Goal: Find specific page/section: Find specific page/section

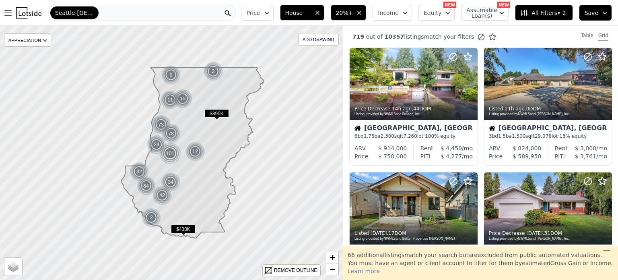
click at [321, 12] on icon "button" at bounding box center [317, 13] width 6 height 6
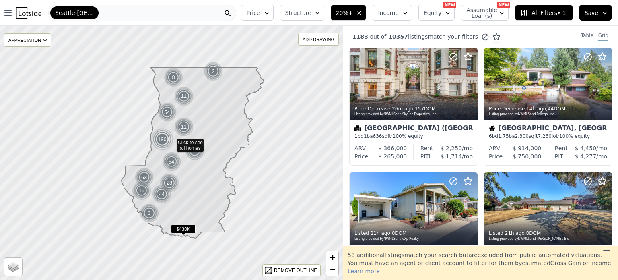
click at [321, 12] on icon "button" at bounding box center [317, 13] width 6 height 6
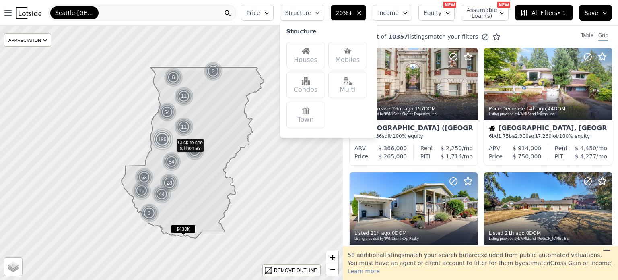
click at [352, 52] on img at bounding box center [348, 51] width 8 height 8
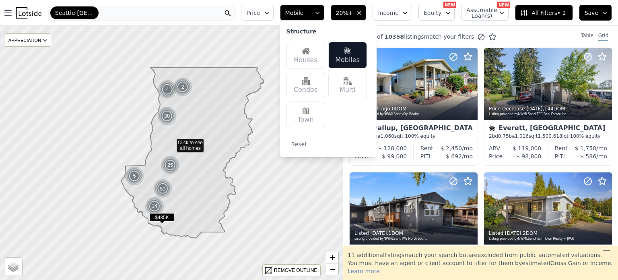
click at [310, 54] on img at bounding box center [306, 51] width 8 height 8
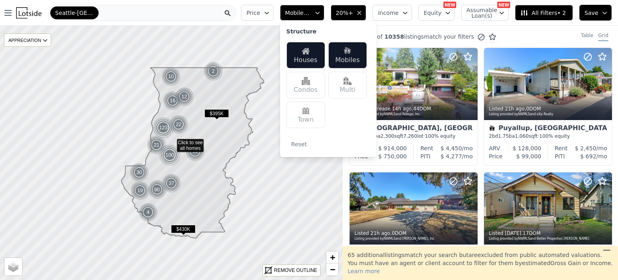
click at [358, 57] on div "Mobiles" at bounding box center [347, 55] width 39 height 27
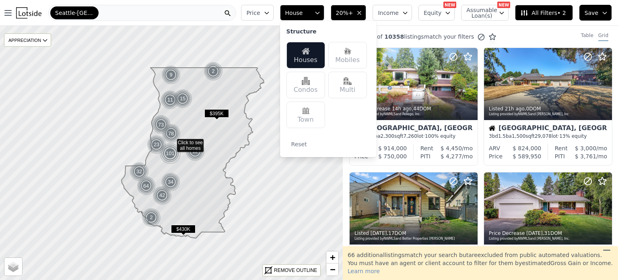
click at [408, 13] on icon "button" at bounding box center [405, 13] width 6 height 6
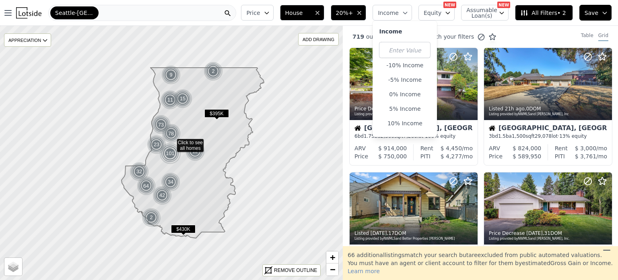
click at [451, 14] on icon "button" at bounding box center [448, 13] width 6 height 6
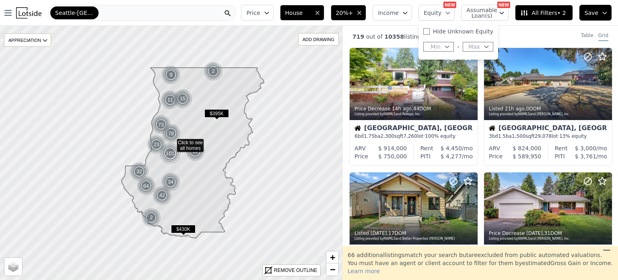
click at [504, 13] on icon "button" at bounding box center [502, 13] width 4 height 2
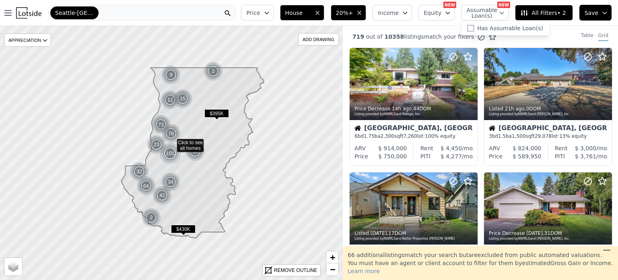
click at [528, 12] on icon at bounding box center [524, 13] width 8 height 8
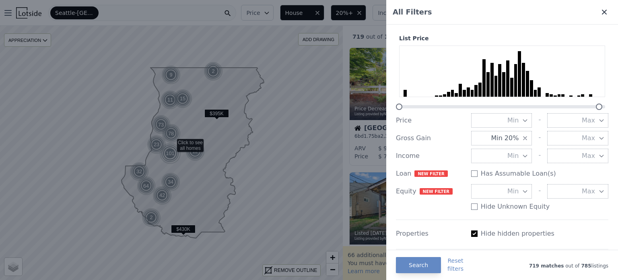
click at [600, 15] on icon at bounding box center [604, 12] width 8 height 8
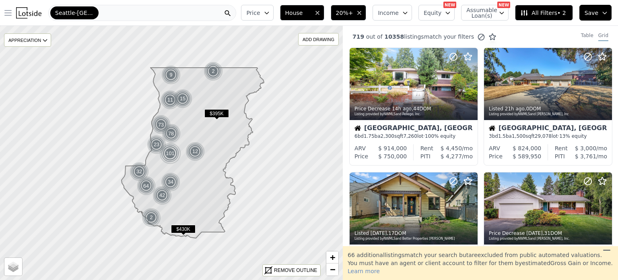
click at [6, 14] on icon "button" at bounding box center [8, 13] width 10 height 10
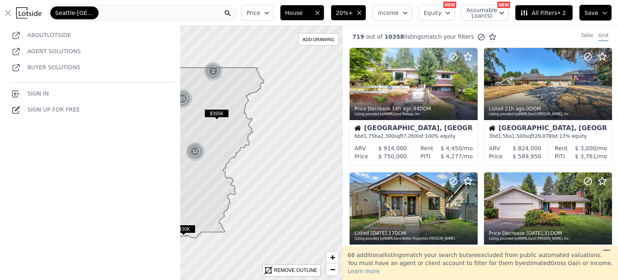
click at [54, 33] on link "About Lotside" at bounding box center [48, 35] width 43 height 6
